Goal: Information Seeking & Learning: Learn about a topic

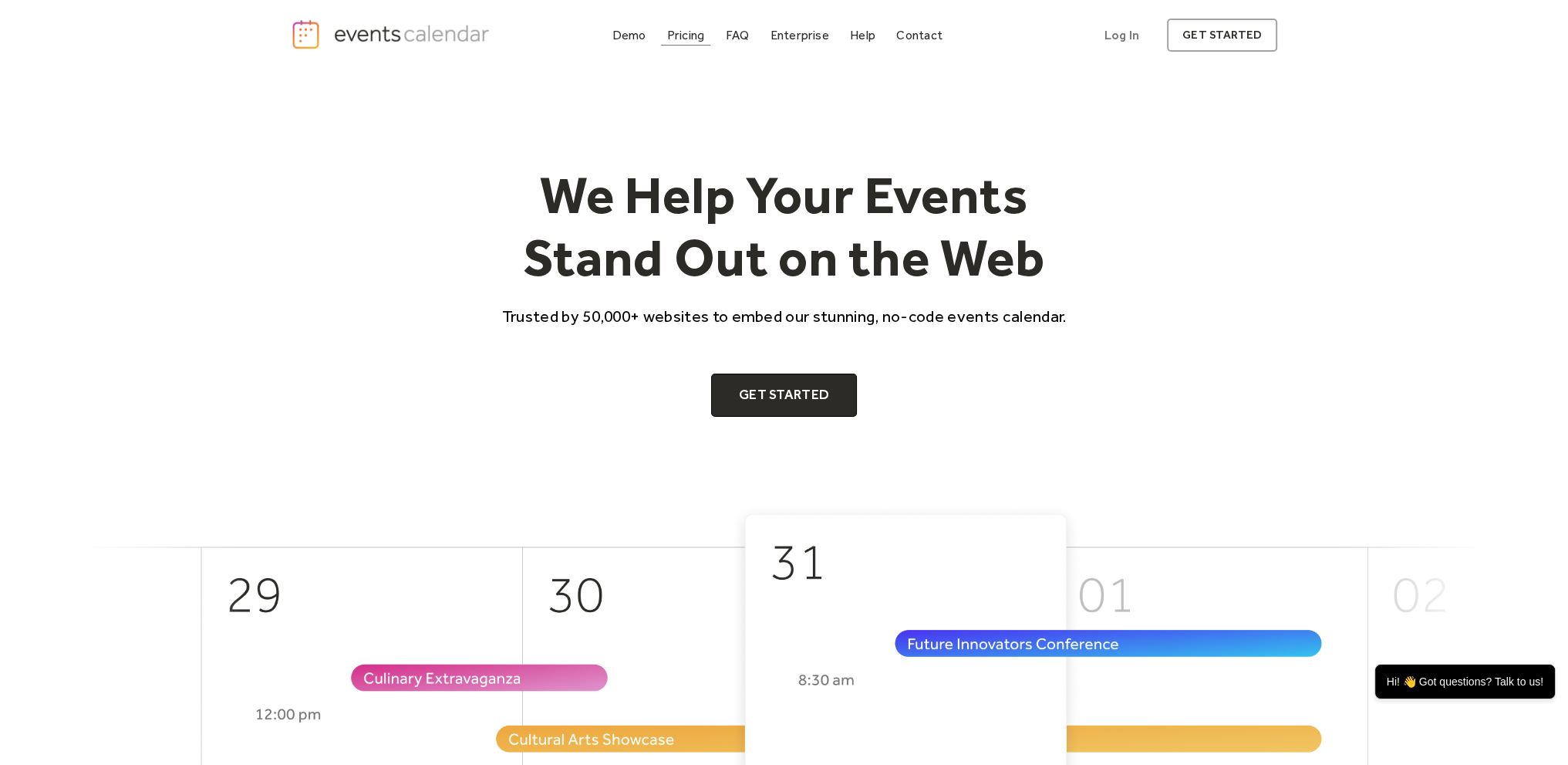
click at [682, 40] on div "Pricing" at bounding box center [686, 35] width 38 height 8
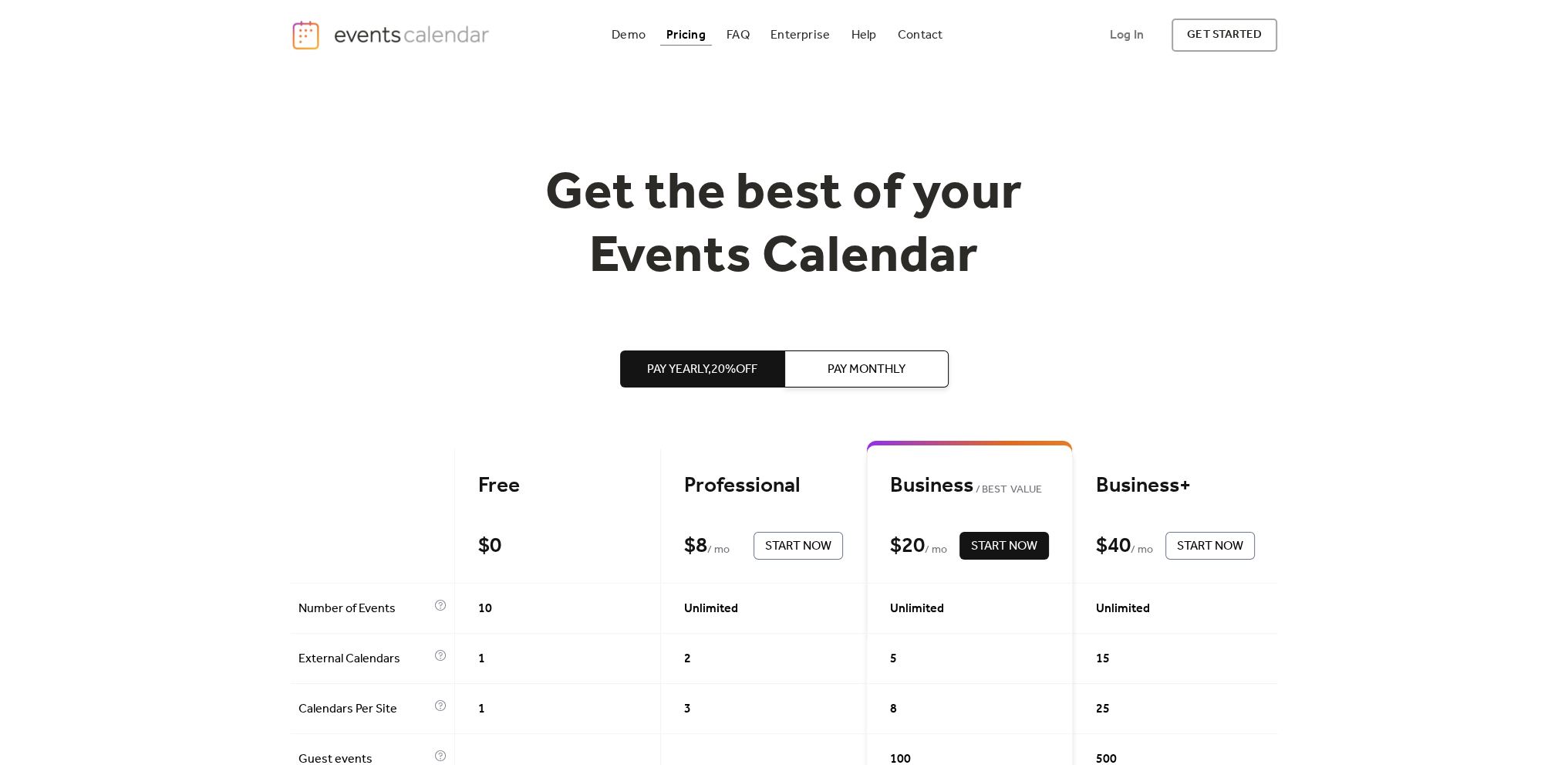
click at [633, 40] on div "Demo" at bounding box center [628, 35] width 34 height 8
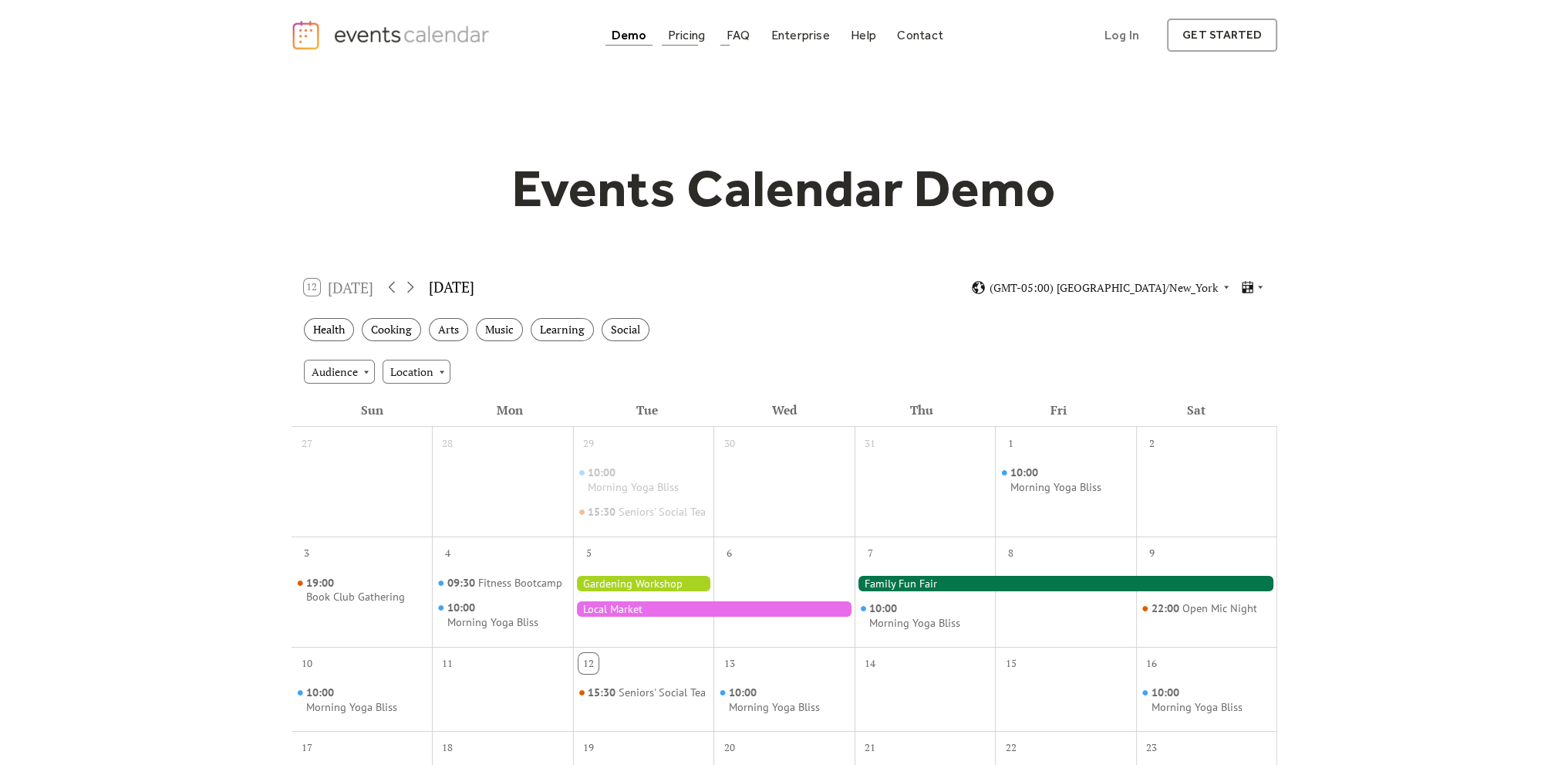
click at [694, 31] on div "Pricing" at bounding box center [687, 35] width 38 height 8
